Goal: Check status: Check status

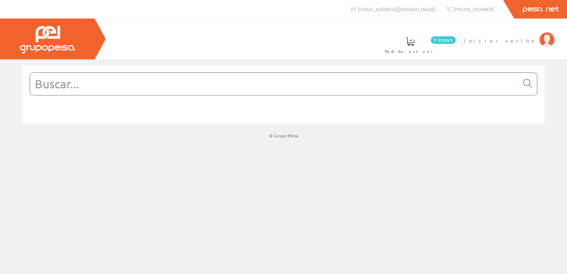
click at [530, 36] on link "Iniciar sesión" at bounding box center [509, 34] width 91 height 7
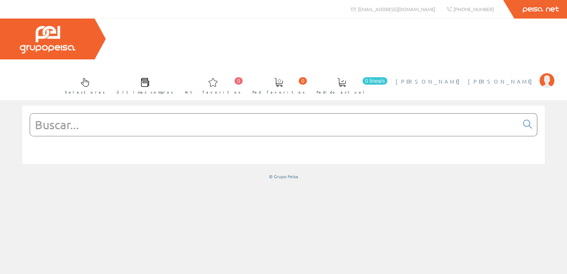
click at [521, 78] on span "[PERSON_NAME] [PERSON_NAME]" at bounding box center [466, 81] width 140 height 7
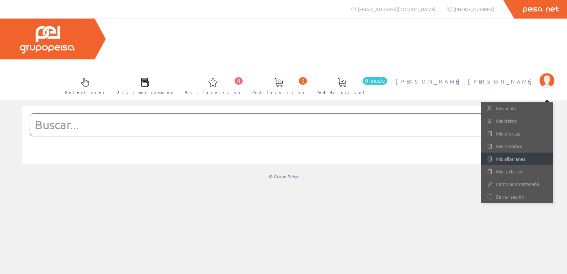
click at [518, 153] on link "Mis albaranes" at bounding box center [517, 159] width 72 height 13
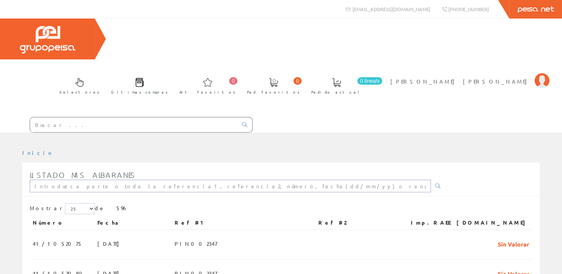
click at [143, 180] on input "text" at bounding box center [230, 186] width 401 height 13
paste input "PIN002200"
type input "PIN002200"
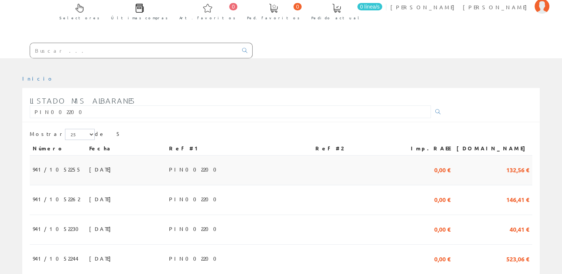
scroll to position [108, 0]
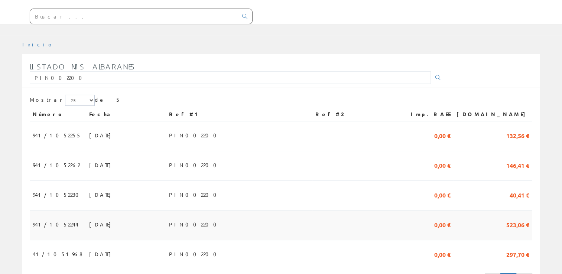
click at [66, 211] on td "941/1052244" at bounding box center [58, 226] width 56 height 30
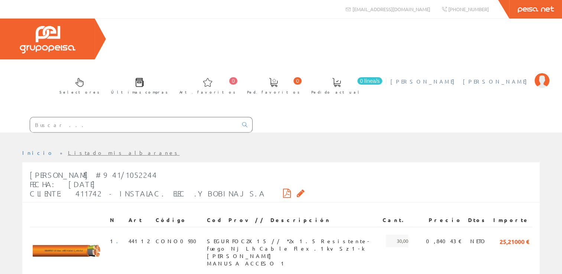
click at [492, 78] on span "[PERSON_NAME] [PERSON_NAME]" at bounding box center [460, 81] width 140 height 7
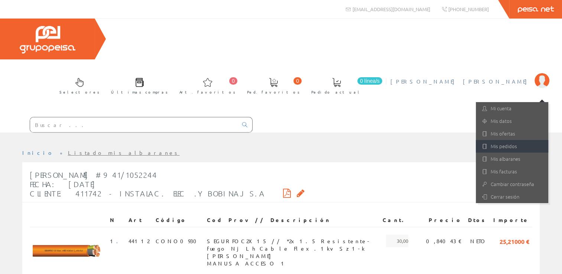
click at [510, 140] on link "Mis pedidos" at bounding box center [512, 146] width 72 height 13
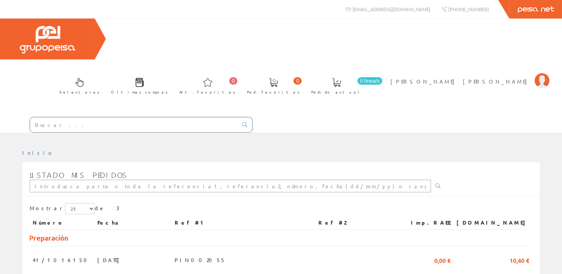
click at [118, 180] on input "text" at bounding box center [230, 186] width 401 height 13
paste input "PIN002155"
type input "PIN002155"
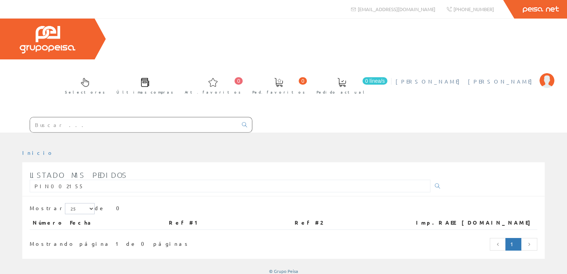
click at [510, 78] on span "[PERSON_NAME] [PERSON_NAME]" at bounding box center [466, 81] width 140 height 7
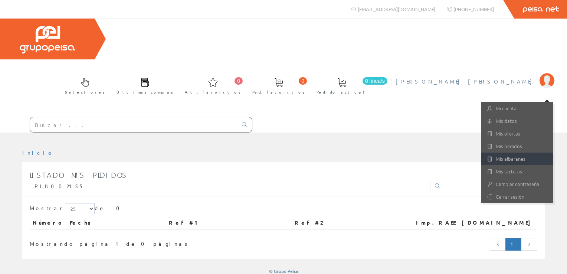
click at [516, 153] on link "Mis albaranes" at bounding box center [517, 159] width 72 height 13
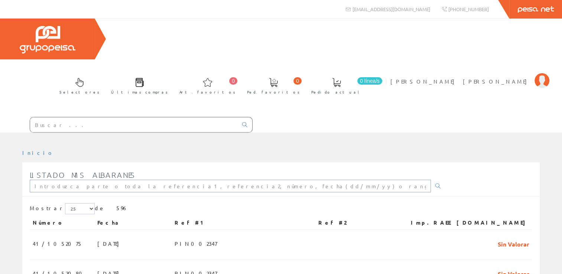
click at [196, 180] on input "text" at bounding box center [230, 186] width 401 height 13
paste input "PIN002155"
type input "PIN002155"
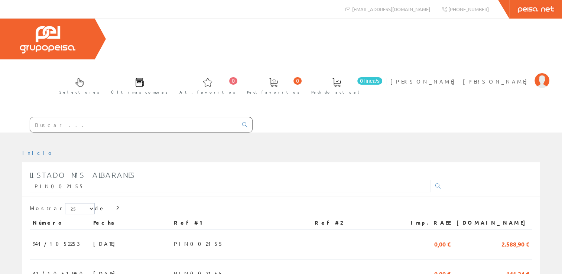
scroll to position [19, 0]
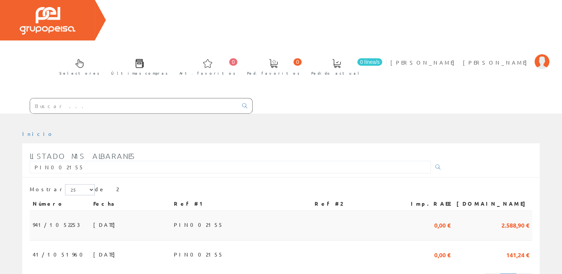
click at [93, 218] on span "[DATE]" at bounding box center [106, 224] width 26 height 13
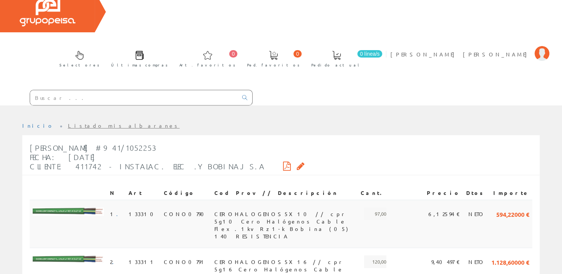
scroll to position [22, 0]
